Goal: Information Seeking & Learning: Learn about a topic

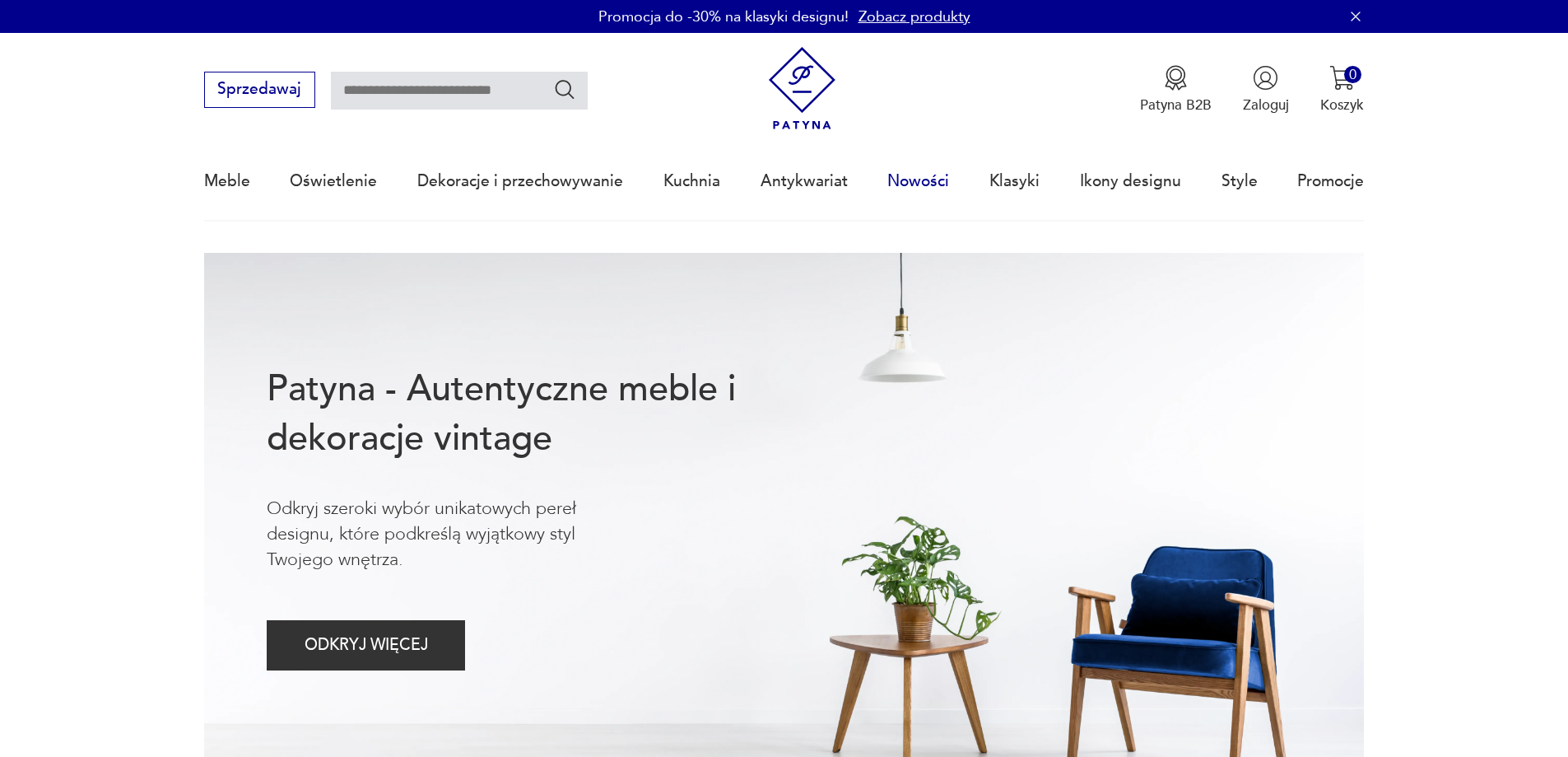
click at [905, 175] on link "Nowości" at bounding box center [918, 181] width 61 height 75
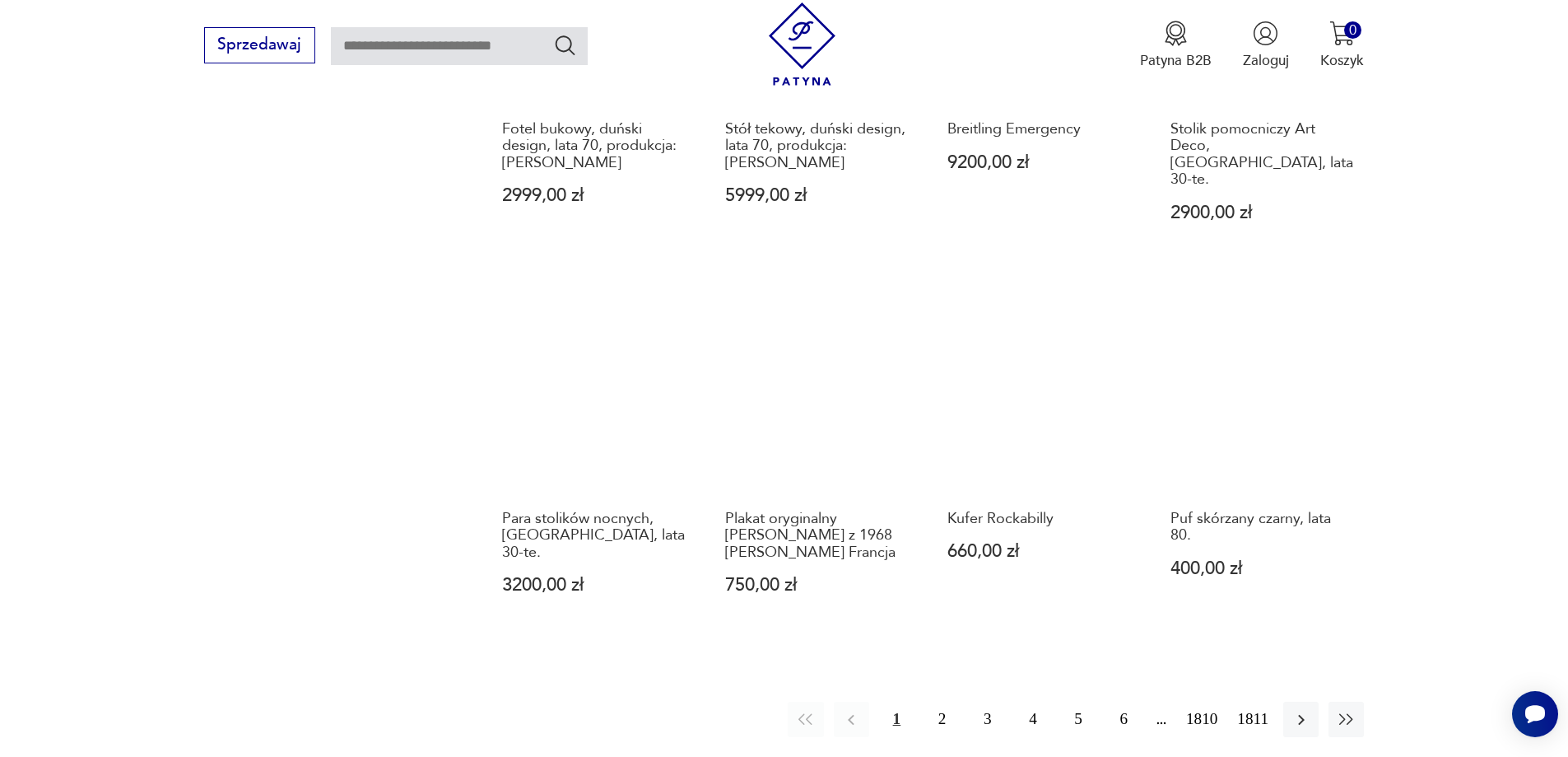
scroll to position [1512, 0]
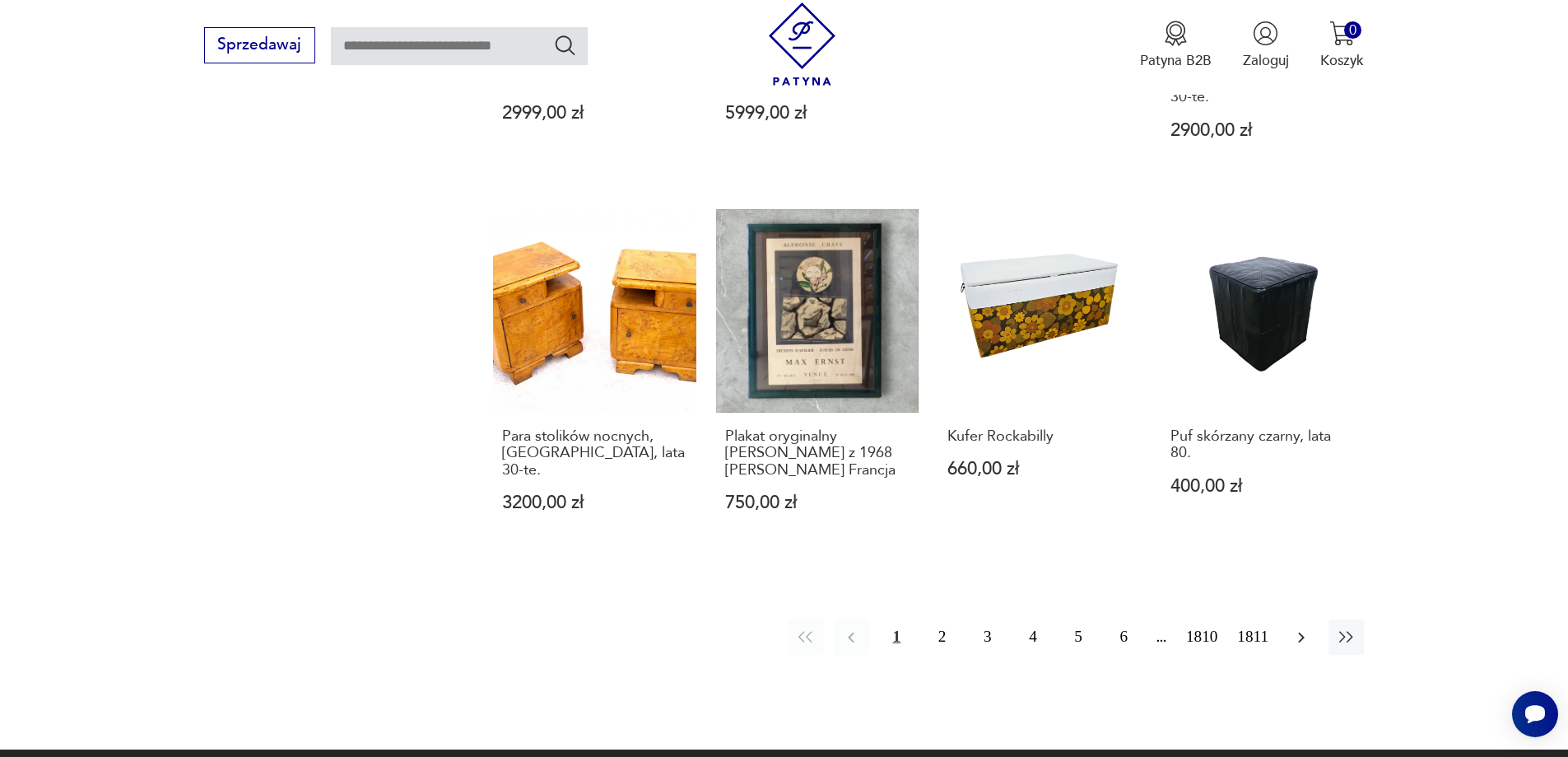
click at [1294, 627] on icon "button" at bounding box center [1301, 637] width 20 height 20
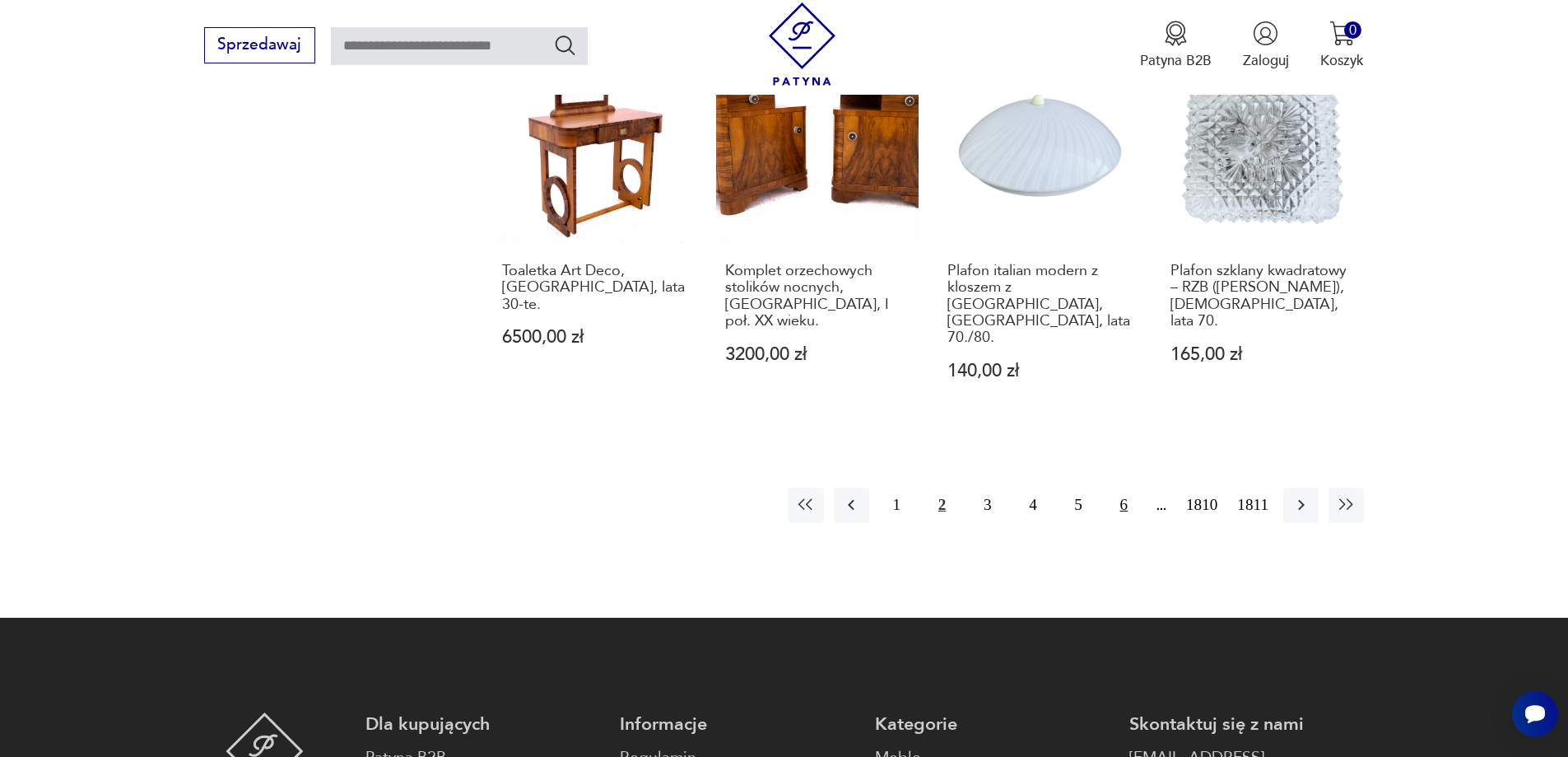
scroll to position [1679, 0]
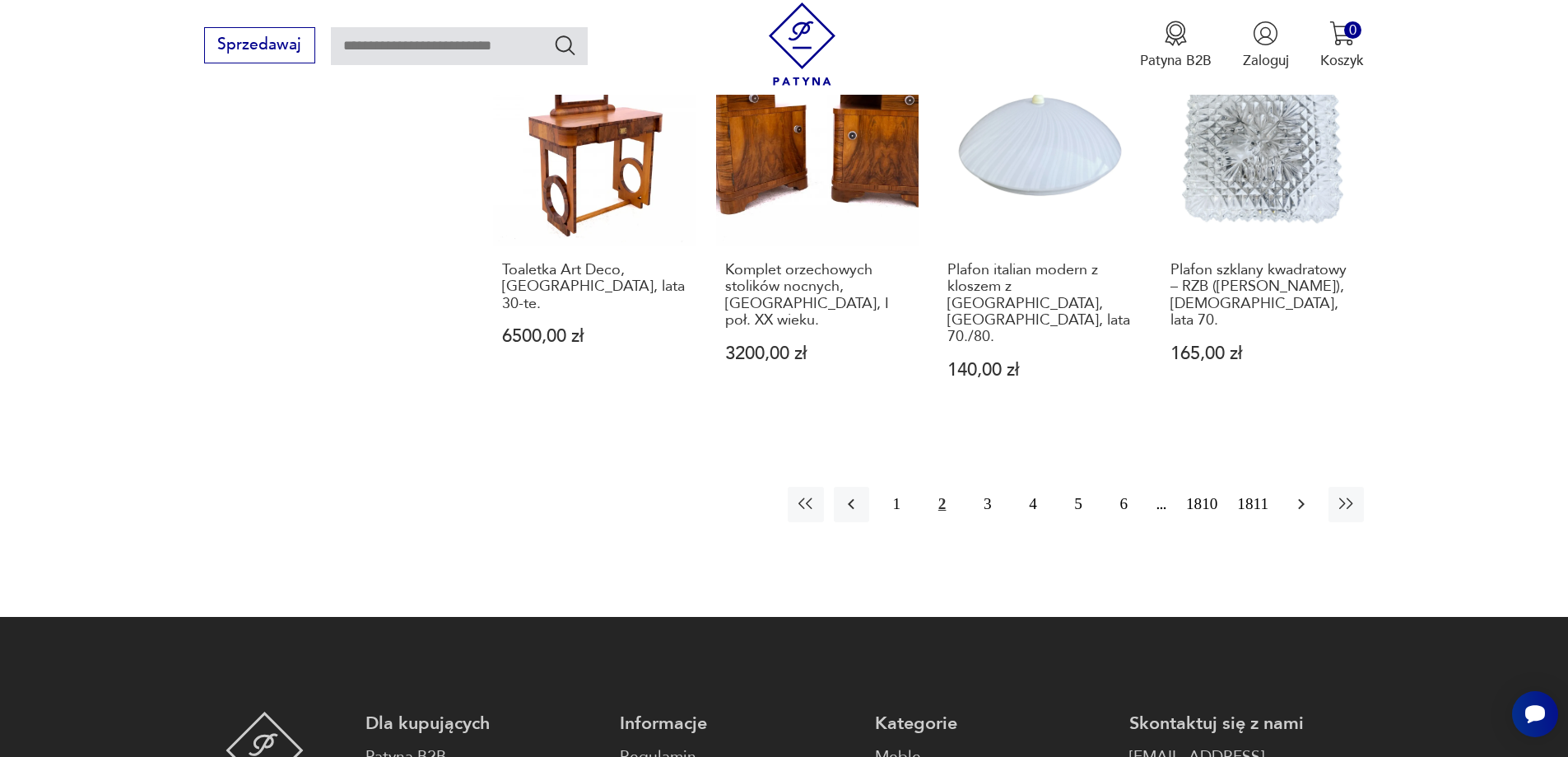
click at [1300, 499] on icon "button" at bounding box center [1301, 504] width 7 height 11
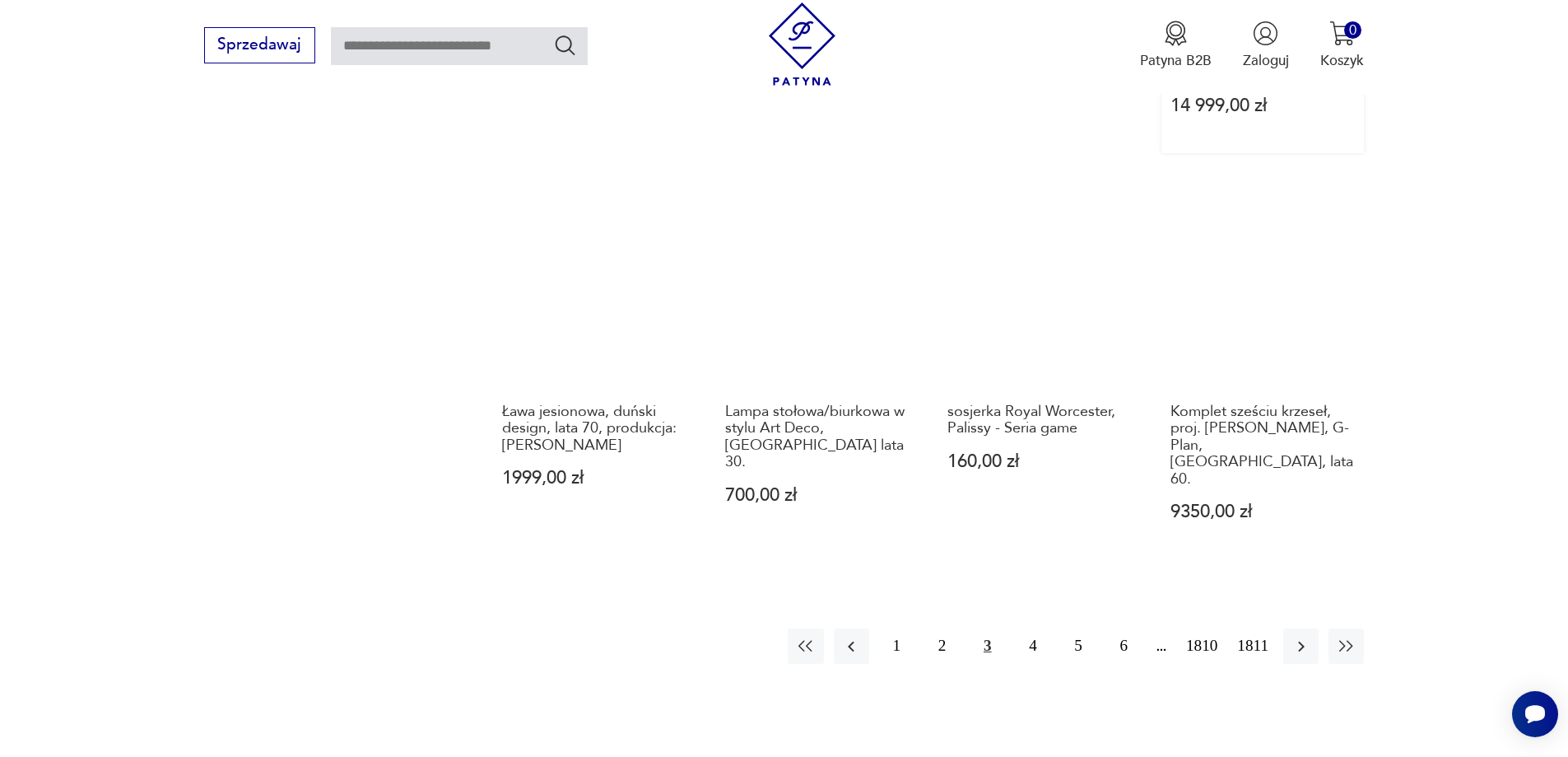
scroll to position [1679, 0]
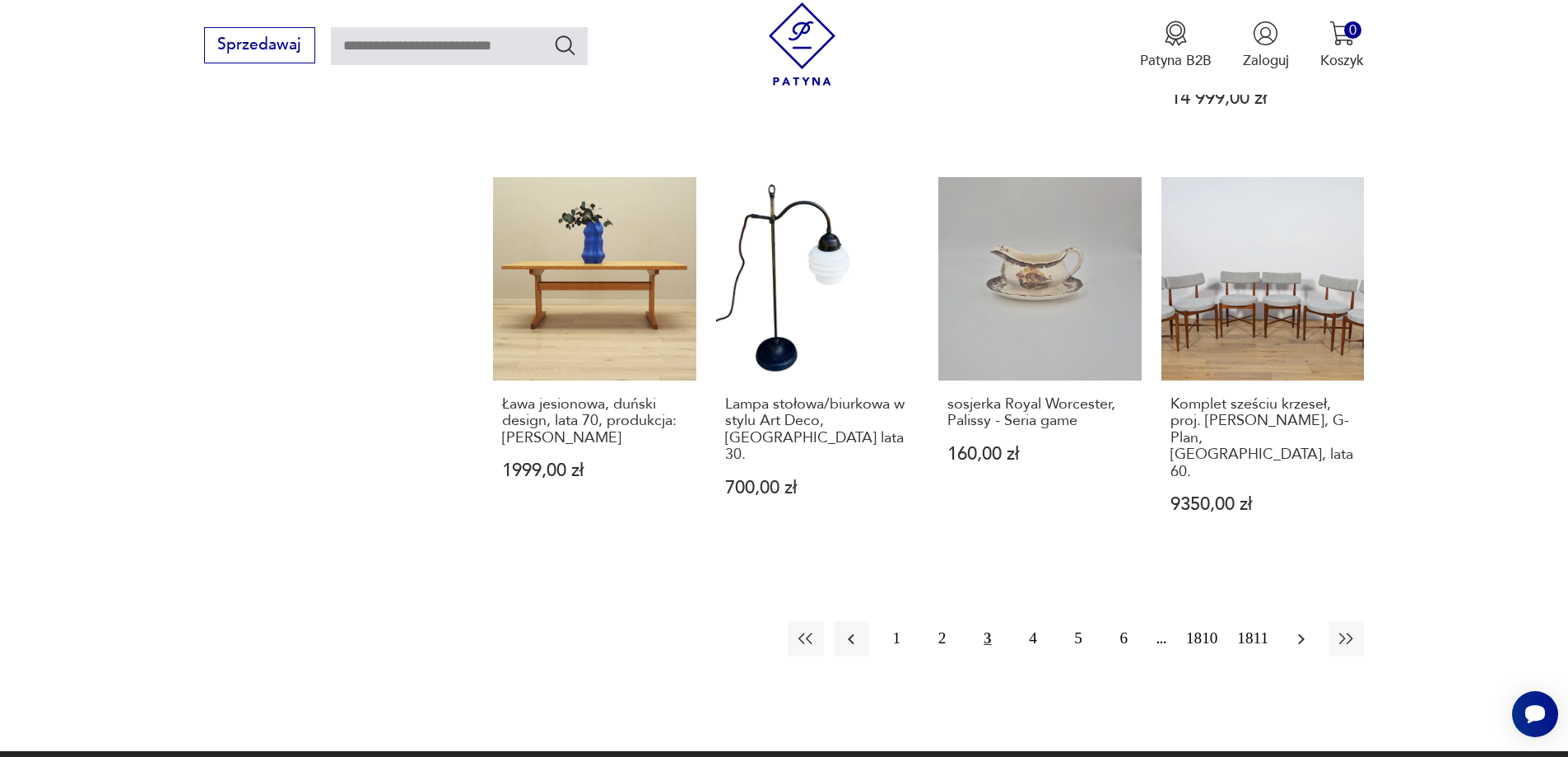
click at [1307, 629] on icon "button" at bounding box center [1301, 639] width 20 height 20
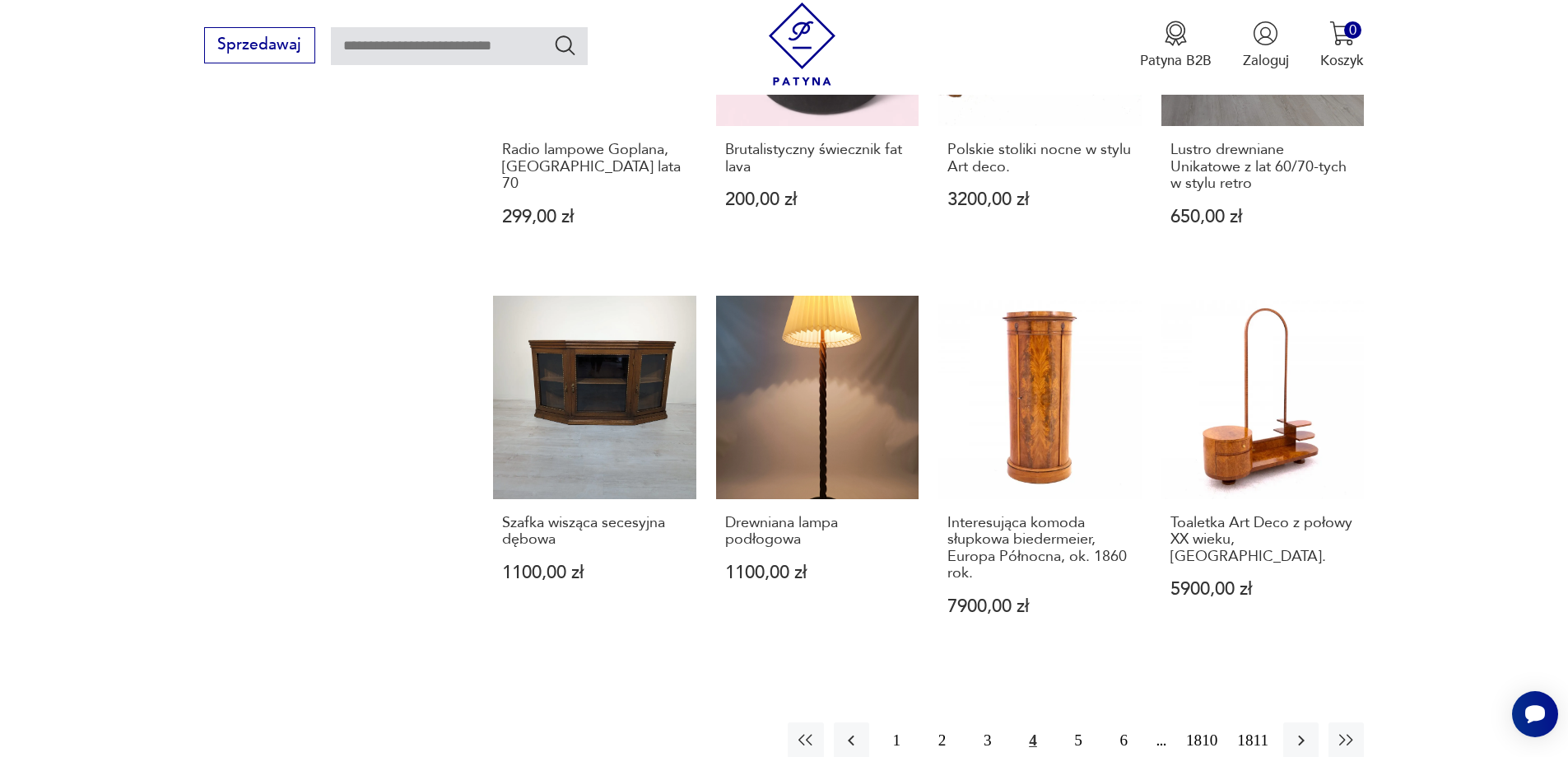
scroll to position [1432, 0]
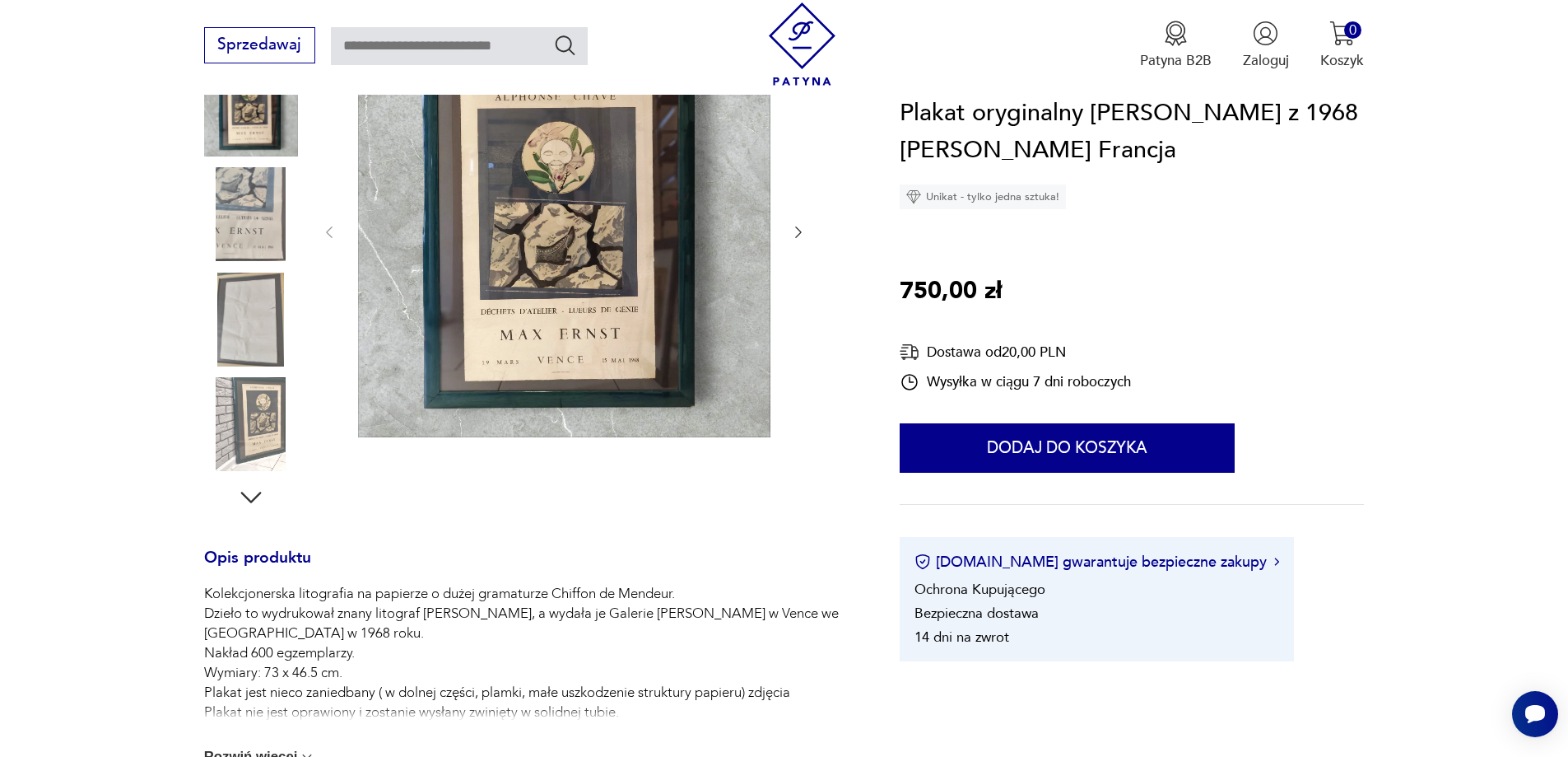
scroll to position [247, 0]
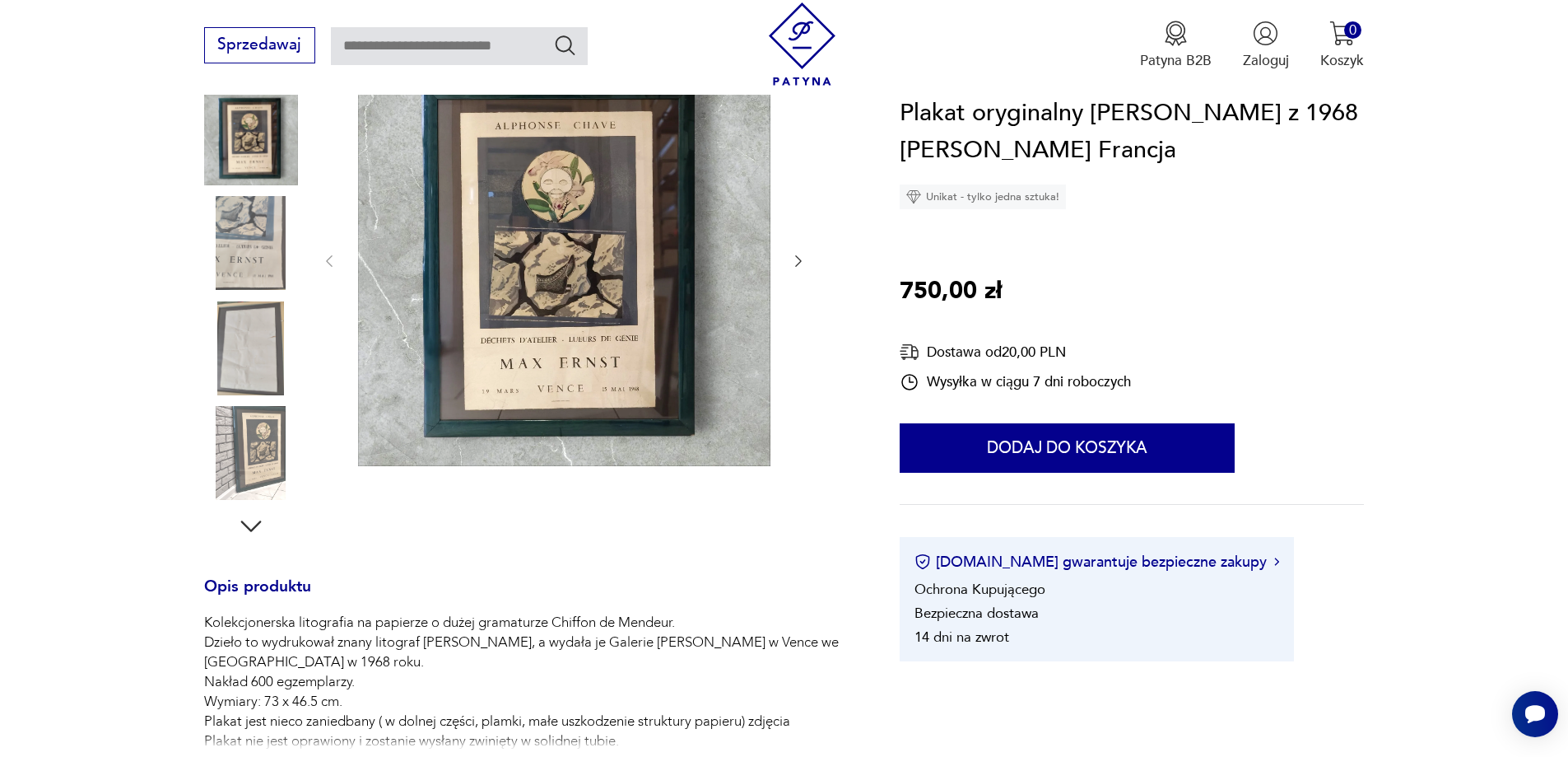
click at [253, 251] on img at bounding box center [251, 242] width 94 height 94
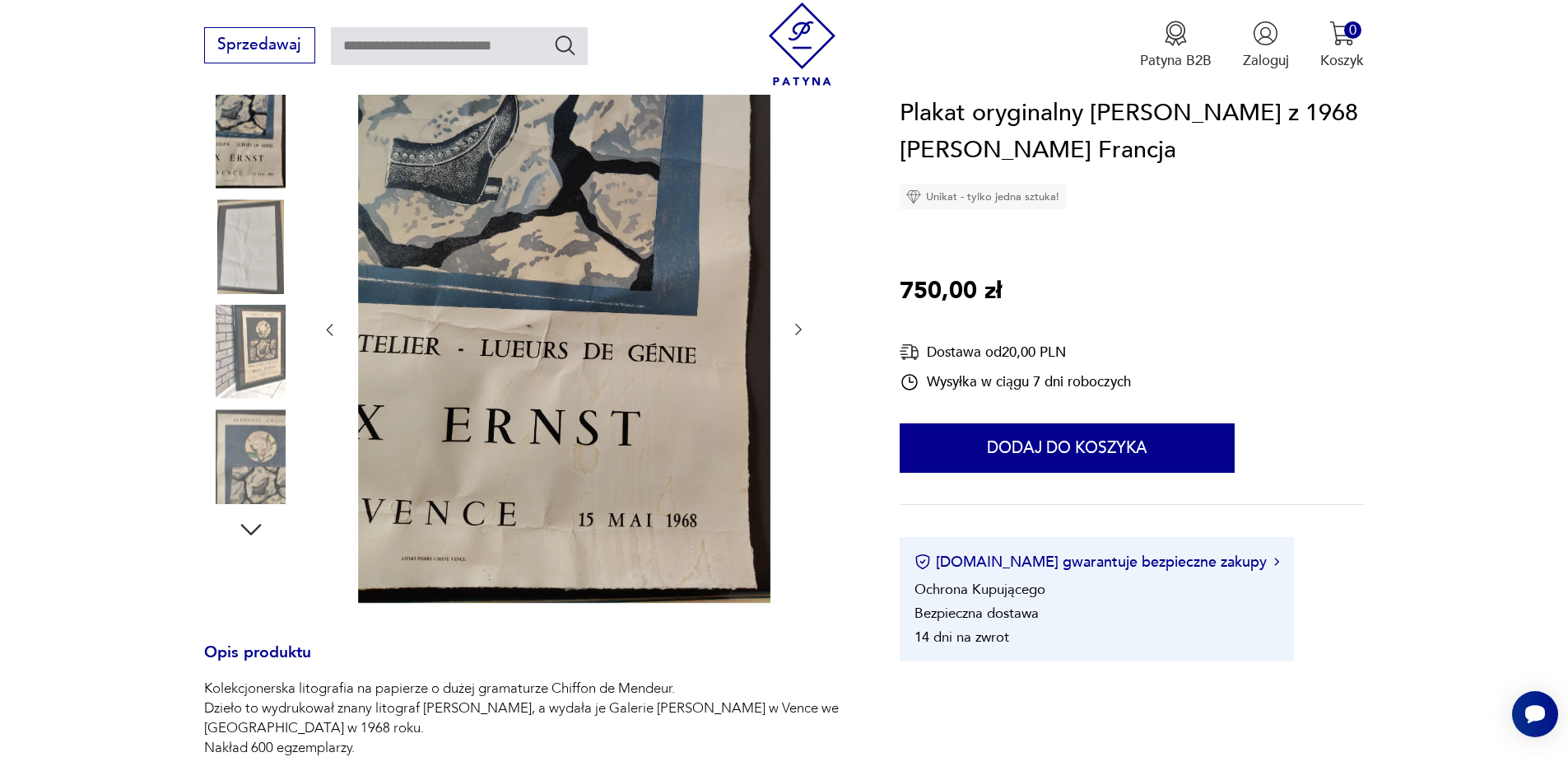
click at [249, 267] on img at bounding box center [251, 246] width 94 height 94
